Goal: Information Seeking & Learning: Understand process/instructions

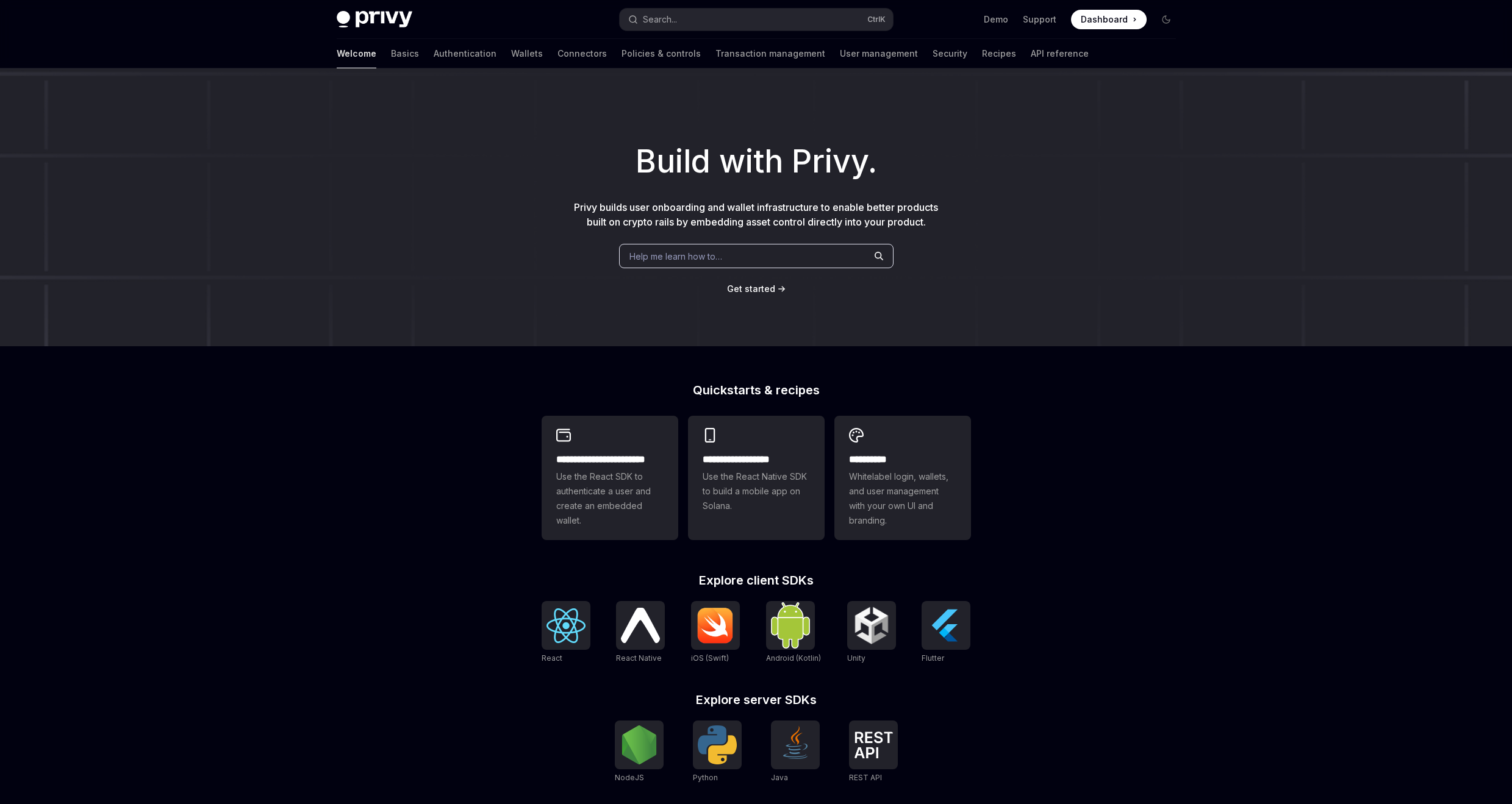
type textarea "*"
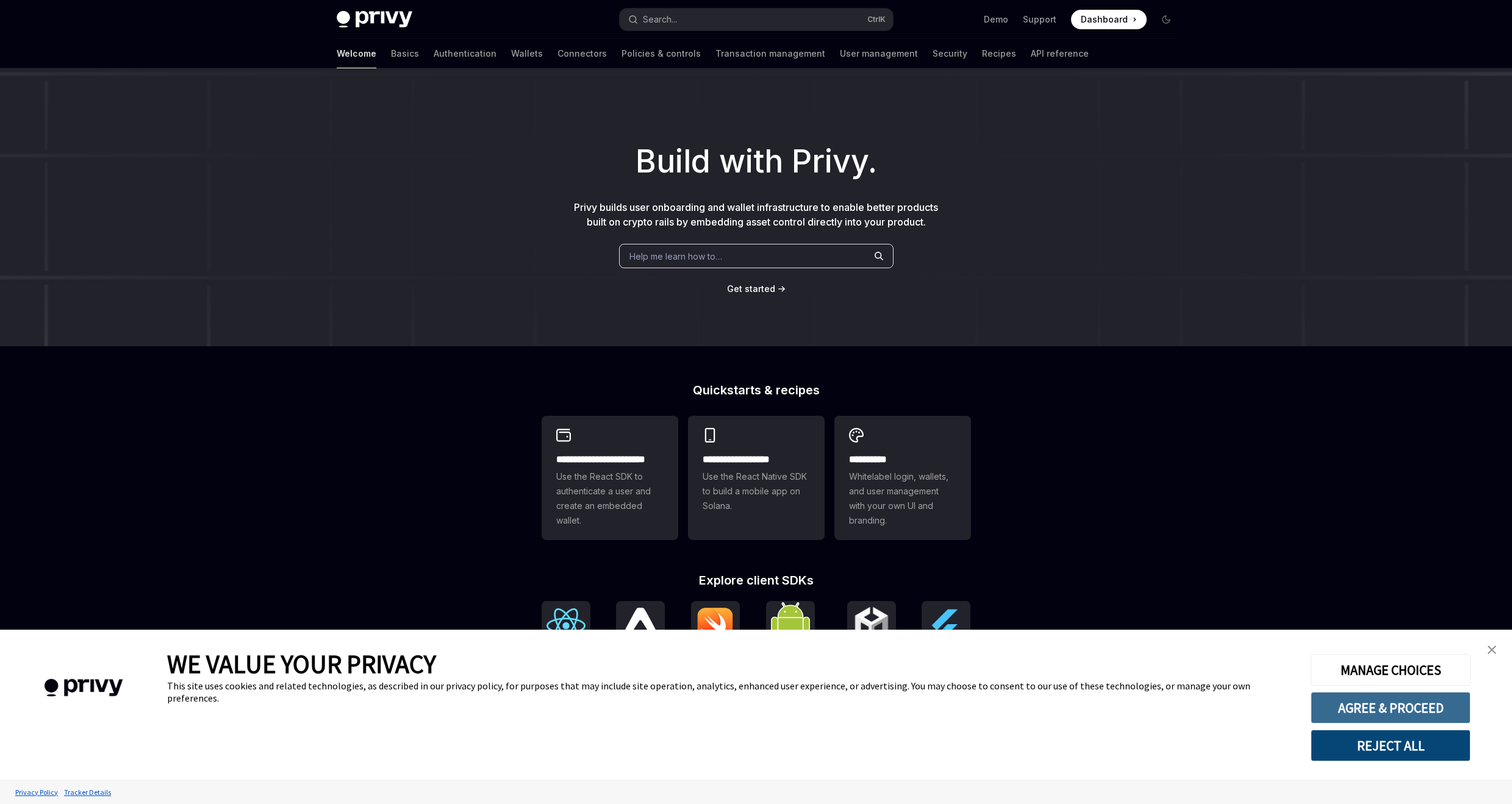
click at [1369, 705] on button "AGREE & PROCEED" at bounding box center [1391, 708] width 160 height 32
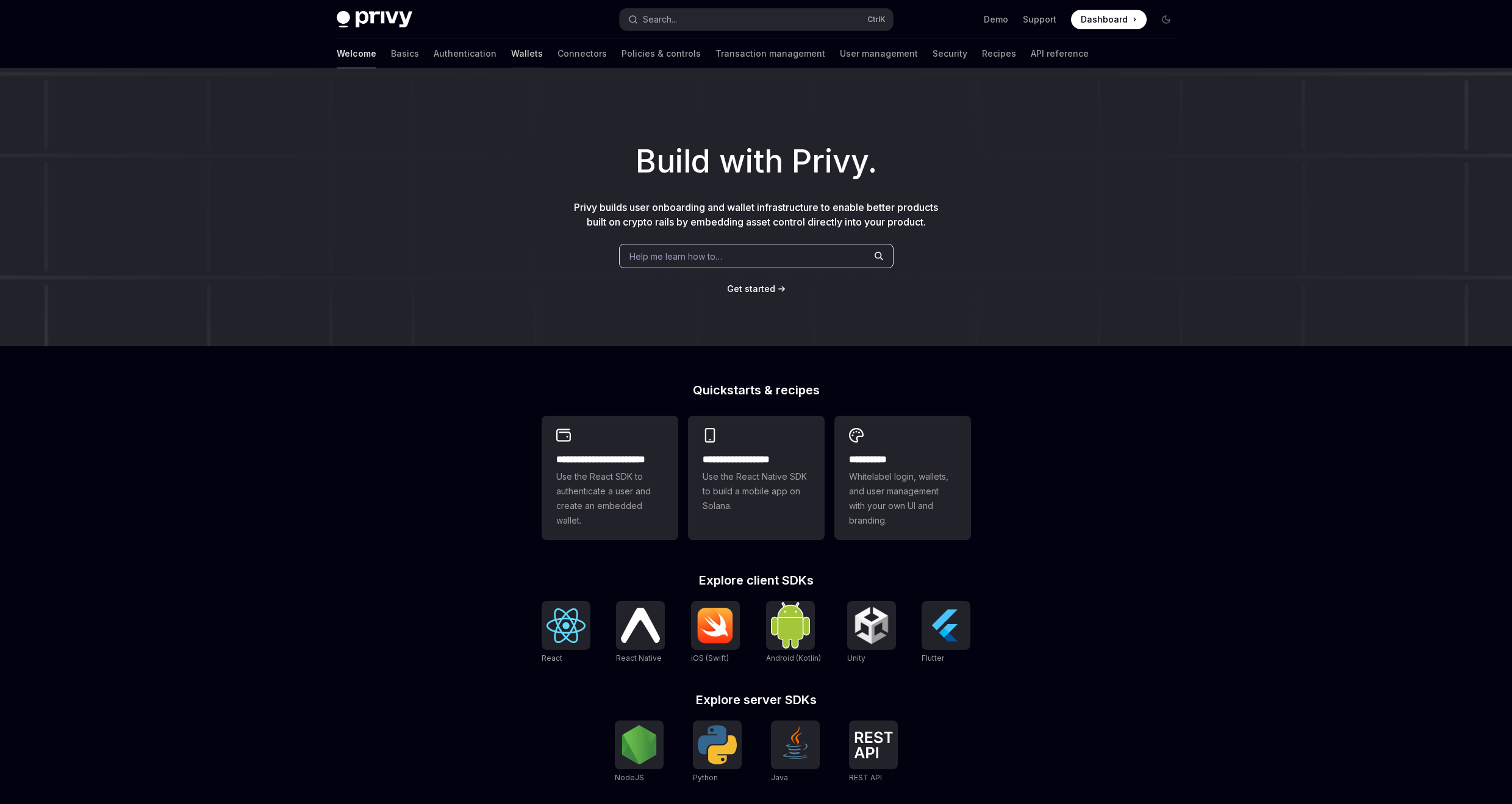
click at [511, 56] on link "Wallets" at bounding box center [527, 53] width 32 height 29
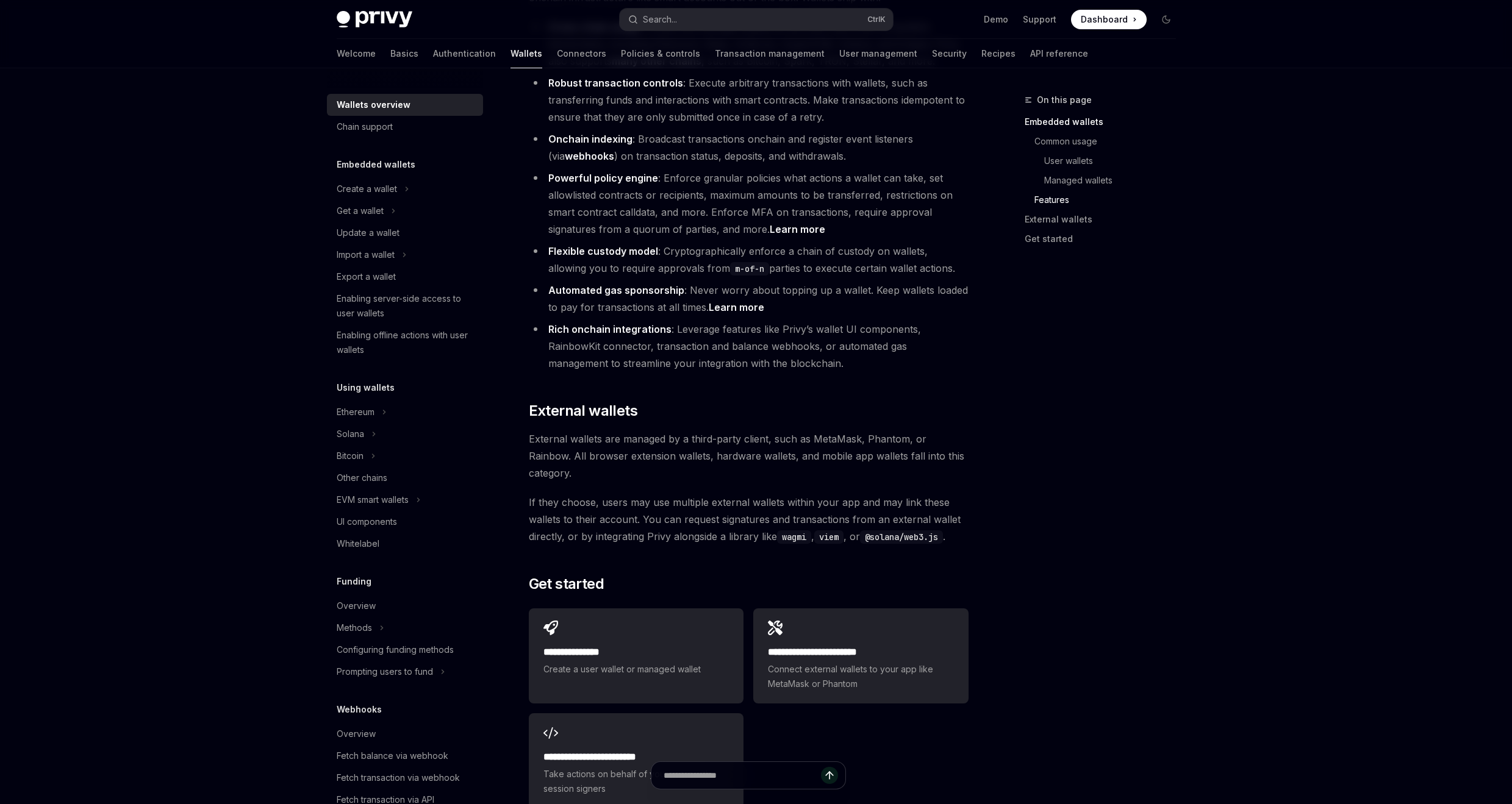
scroll to position [1522, 0]
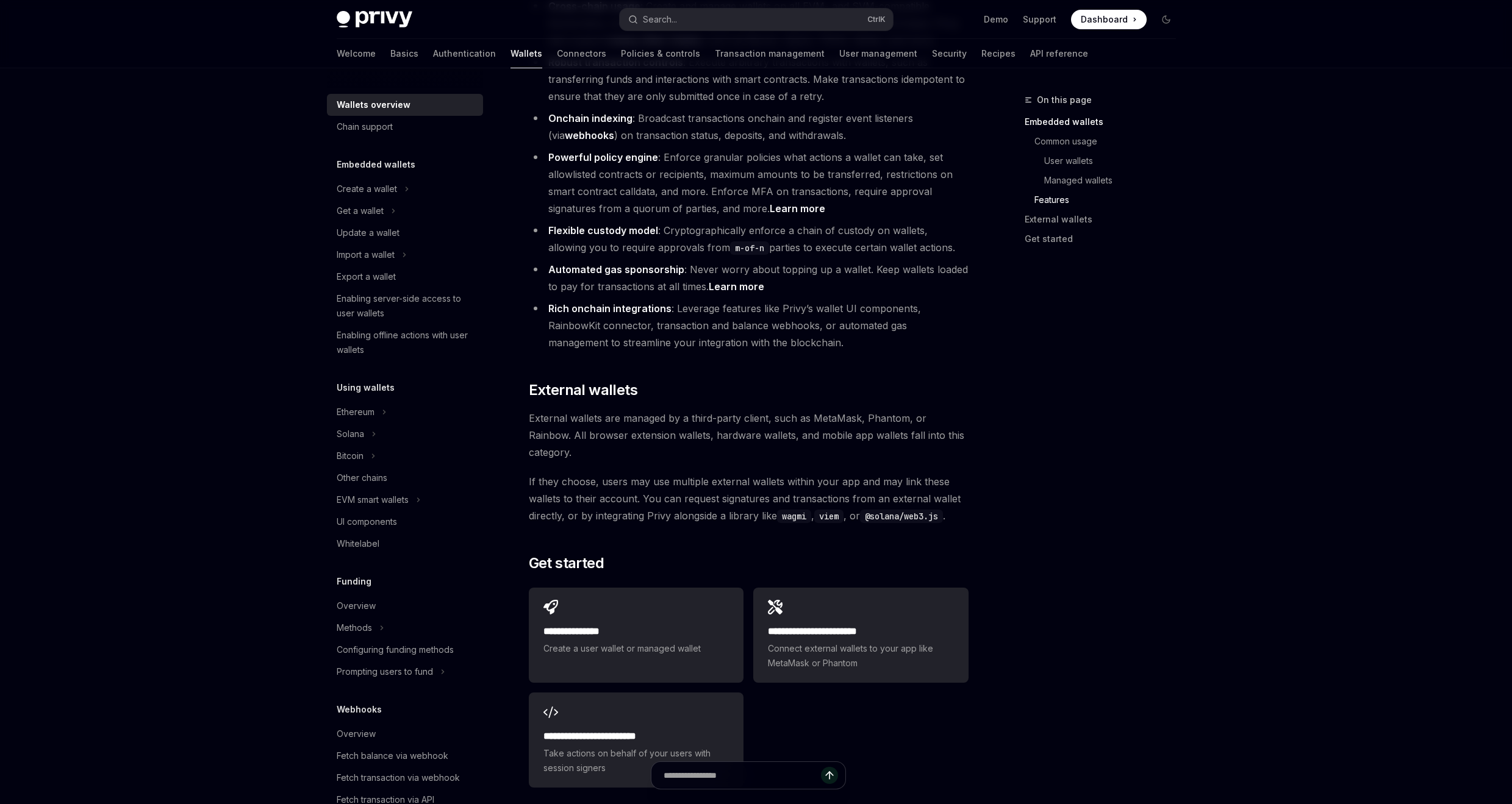
click at [750, 281] on link "Learn more" at bounding box center [737, 287] width 56 height 13
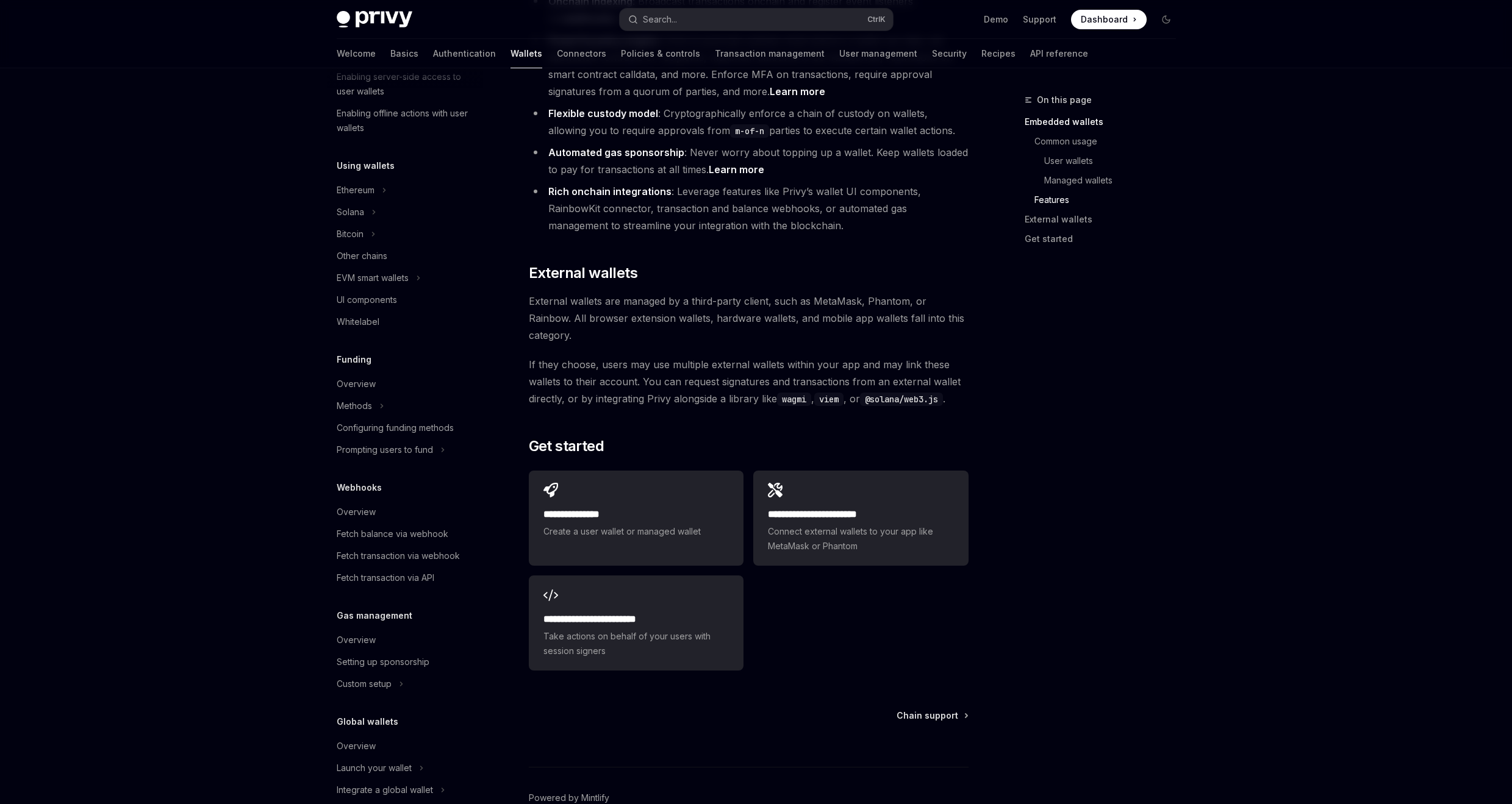
scroll to position [243, 0]
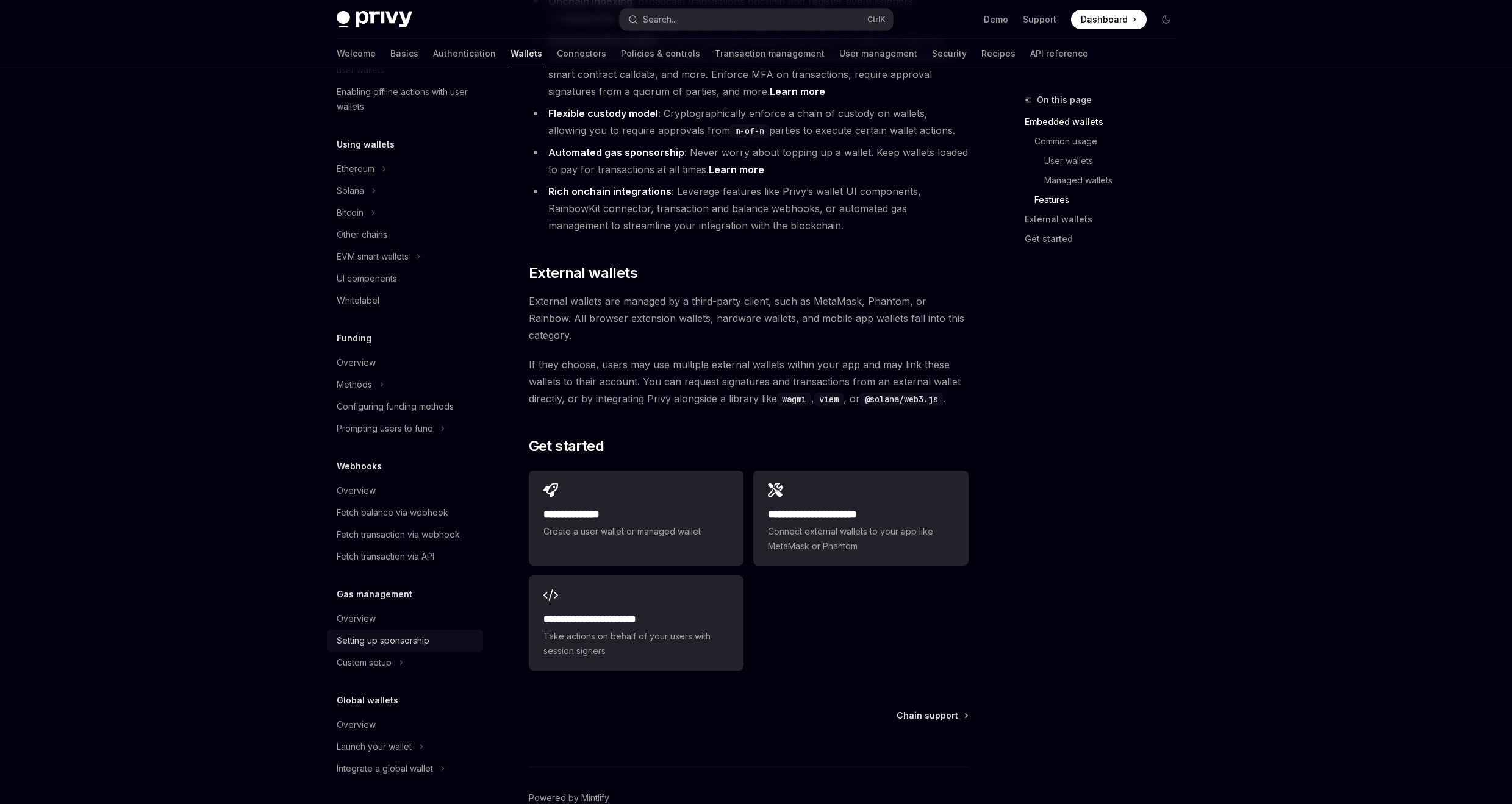
click at [367, 644] on div "Setting up sponsorship" at bounding box center [382, 640] width 92 height 14
type textarea "*"
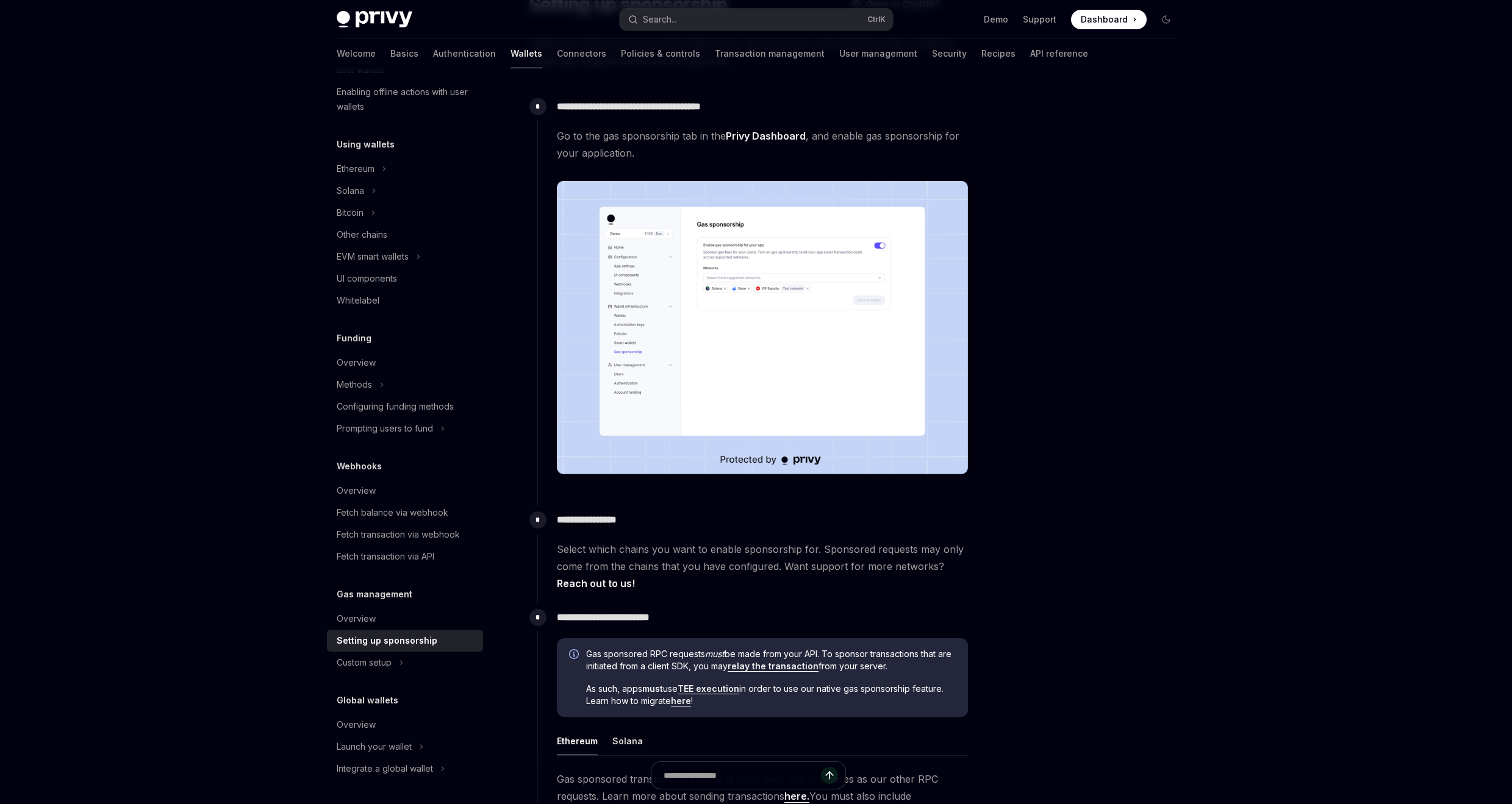
scroll to position [122, 0]
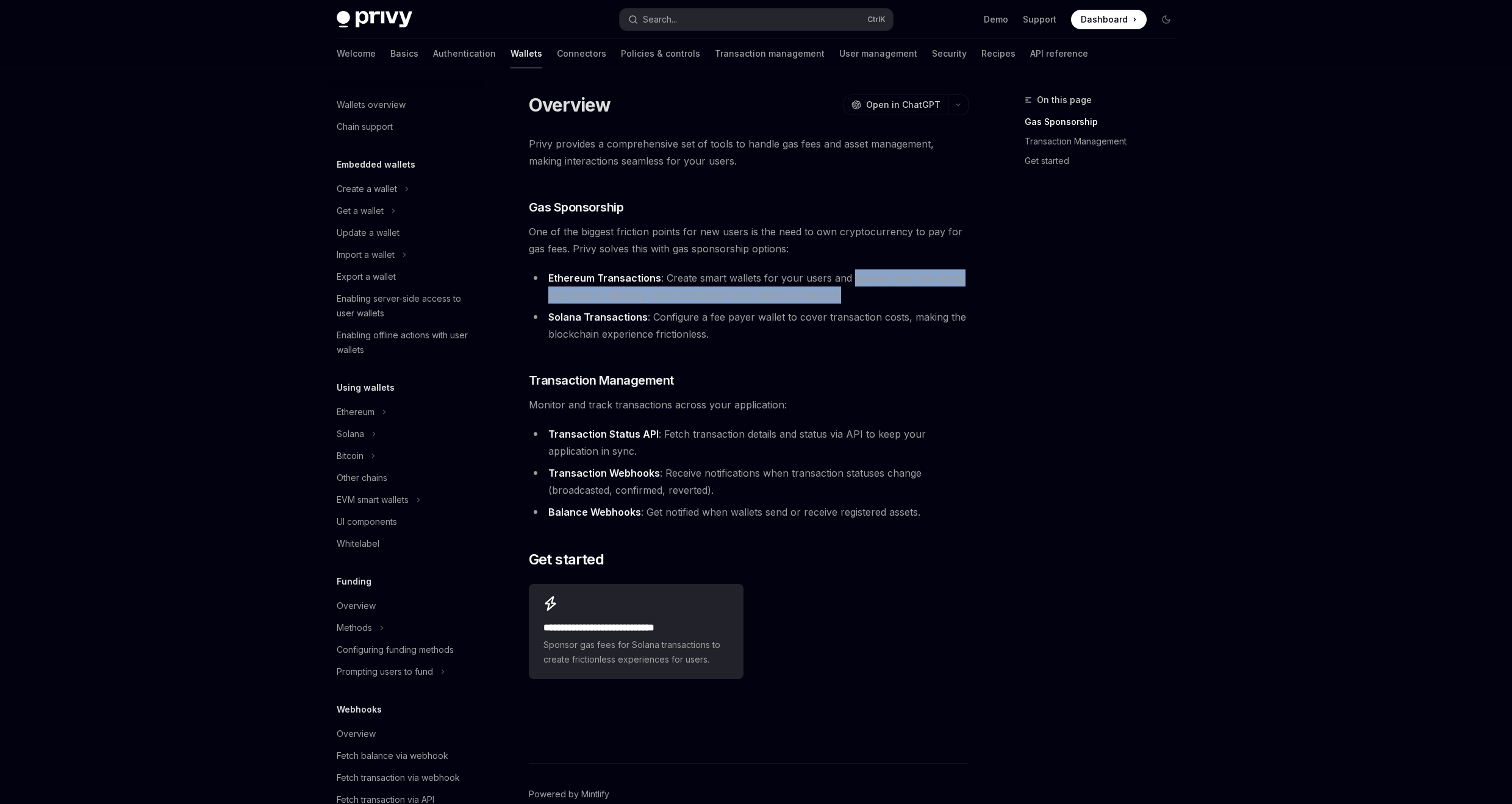
drag, startPoint x: 847, startPoint y: 273, endPoint x: 909, endPoint y: 297, distance: 66.5
click at [909, 297] on li "Ethereum Transactions : Create smart wallets for your users and sponsor gas fee…" at bounding box center [749, 286] width 440 height 34
